Goal: Communication & Community: Answer question/provide support

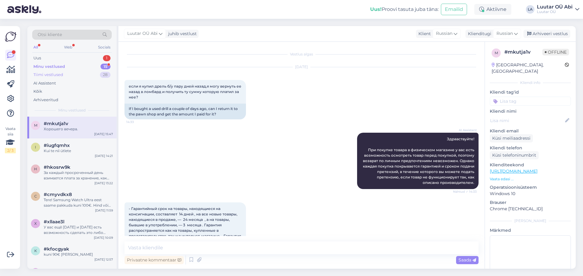
scroll to position [1137, 0]
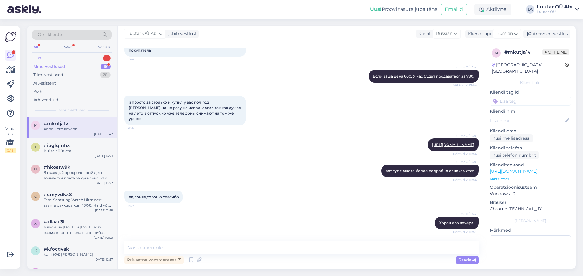
click at [39, 58] on div "Uus" at bounding box center [37, 58] width 8 height 6
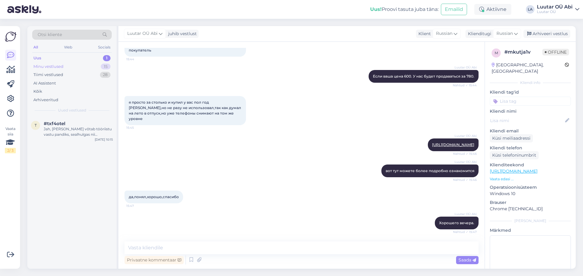
click at [50, 67] on div "Minu vestlused" at bounding box center [48, 67] width 30 height 6
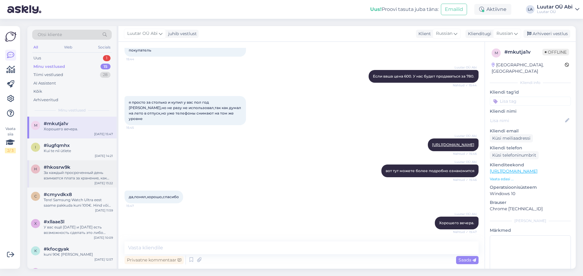
click at [77, 169] on div "#hkosrw9k" at bounding box center [78, 167] width 69 height 5
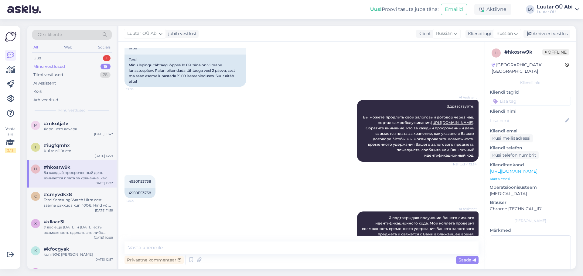
scroll to position [61, 0]
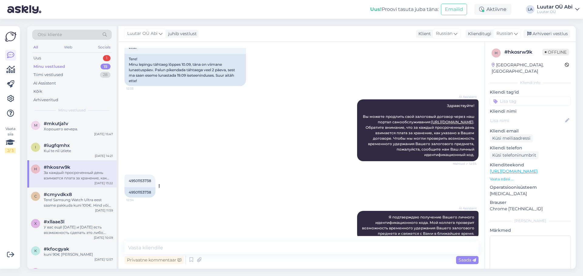
click at [143, 180] on span "49501153738" at bounding box center [140, 181] width 22 height 5
click at [144, 180] on span "49501153738" at bounding box center [140, 181] width 22 height 5
drag, startPoint x: 144, startPoint y: 180, endPoint x: 154, endPoint y: 182, distance: 10.2
click at [154, 182] on div "49501153738 12:34" at bounding box center [139, 181] width 31 height 13
click at [145, 181] on span "49501153738" at bounding box center [140, 181] width 22 height 5
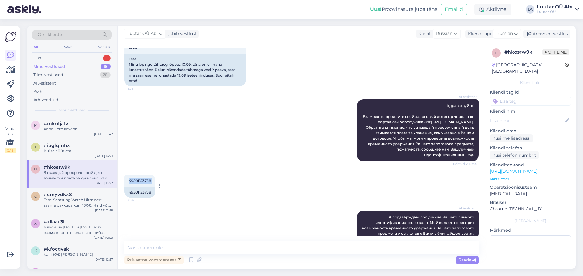
click at [145, 181] on span "49501153738" at bounding box center [140, 181] width 22 height 5
copy div "49501153738 12:34"
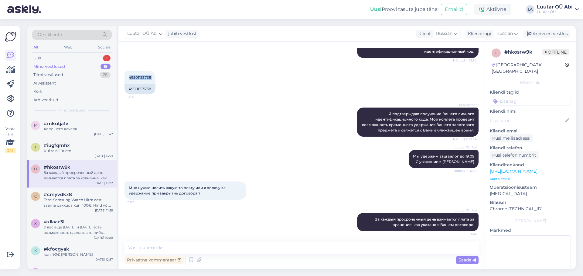
scroll to position [166, 0]
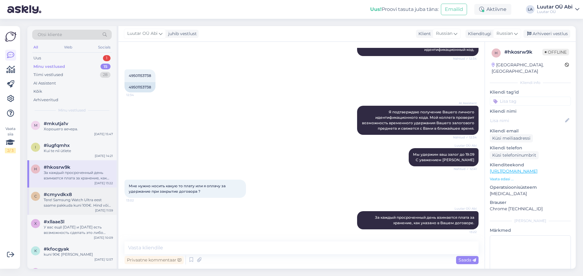
click at [68, 200] on div "Tere! Samsung Watch Ultra eest saame pakkuda kuni 100€. Hind võib mingil määral…" at bounding box center [78, 203] width 69 height 11
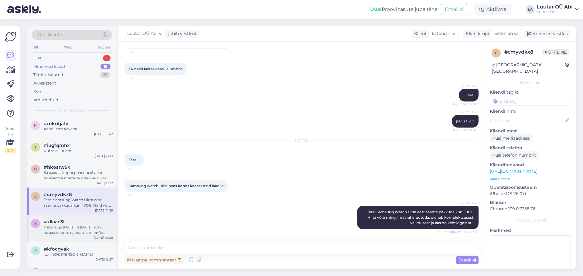
click at [66, 224] on div "#xllaae3l" at bounding box center [78, 221] width 69 height 5
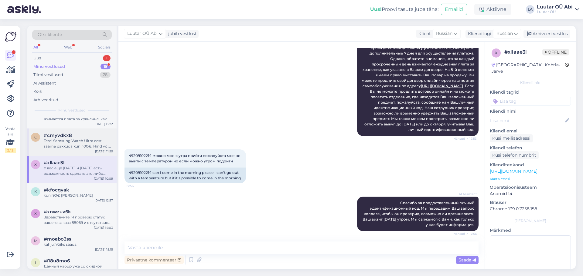
scroll to position [61, 0]
click at [79, 218] on div "Здравствуйте! Я проверю статус вашего заказа 85069 и отсутствие подтверждения п…" at bounding box center [78, 218] width 69 height 11
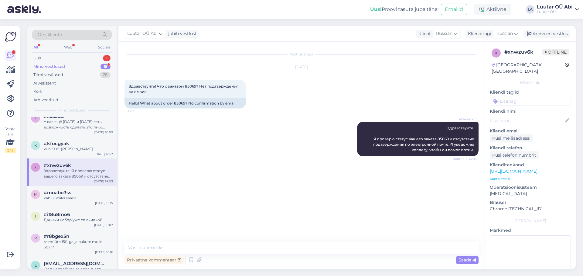
scroll to position [121, 0]
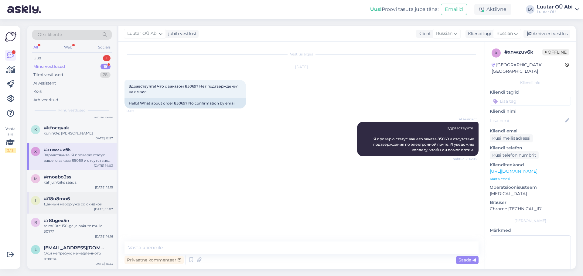
click at [70, 205] on div "Данный набор уже со скидкой" at bounding box center [78, 204] width 69 height 5
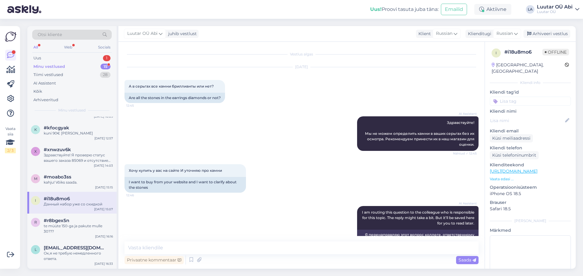
scroll to position [329, 0]
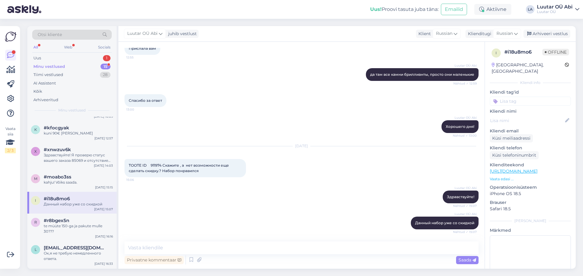
click at [155, 166] on span "TOOTE ID 911974 Скажите , а нет возможности еще сделать скидку.? Набор понравил…" at bounding box center [179, 168] width 101 height 10
copy span "911974"
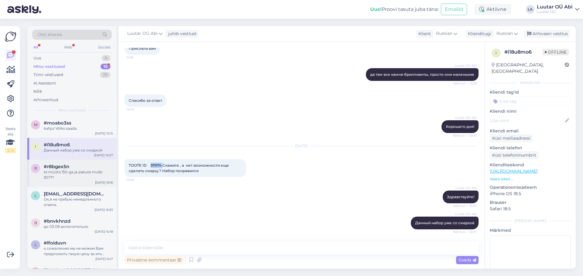
scroll to position [182, 0]
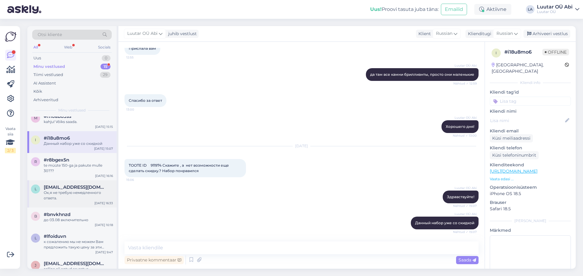
click at [62, 199] on div "Ок,я не требую немедленного ответа." at bounding box center [78, 195] width 69 height 11
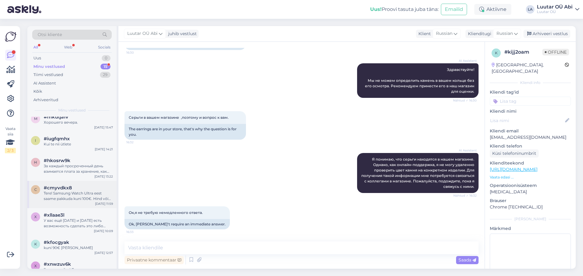
scroll to position [0, 0]
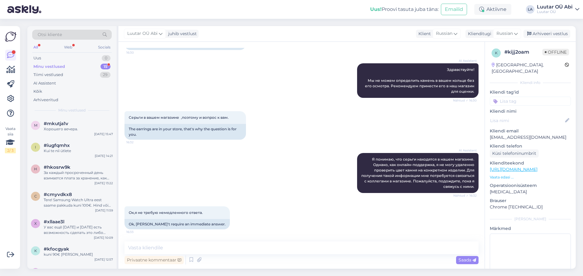
click at [57, 65] on div "Minu vestlused" at bounding box center [49, 67] width 32 height 6
click at [41, 58] on div "Uus" at bounding box center [37, 58] width 8 height 6
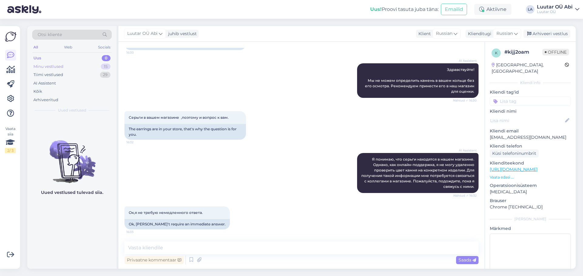
click at [42, 67] on div "Minu vestlused" at bounding box center [48, 67] width 30 height 6
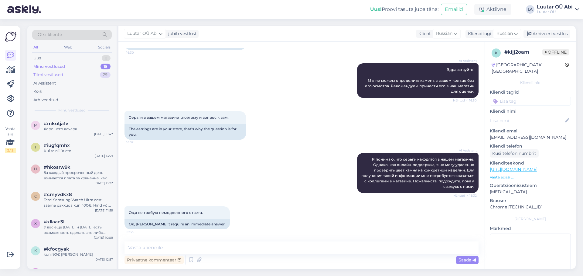
click at [44, 75] on div "Tiimi vestlused" at bounding box center [48, 75] width 30 height 6
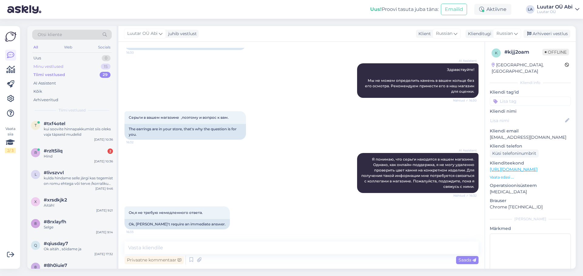
click at [42, 66] on div "Minu vestlused" at bounding box center [48, 67] width 30 height 6
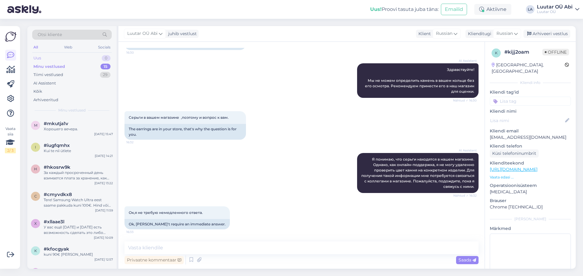
click at [39, 58] on div "Uus" at bounding box center [37, 58] width 8 height 6
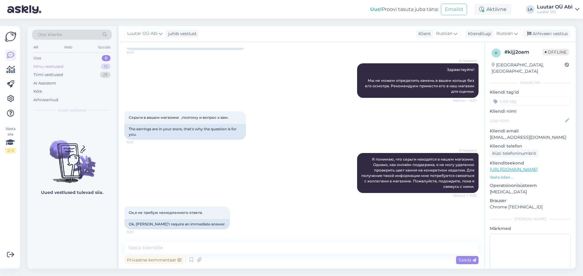
click at [40, 66] on div "Minu vestlused" at bounding box center [48, 67] width 30 height 6
